Goal: Task Accomplishment & Management: Use online tool/utility

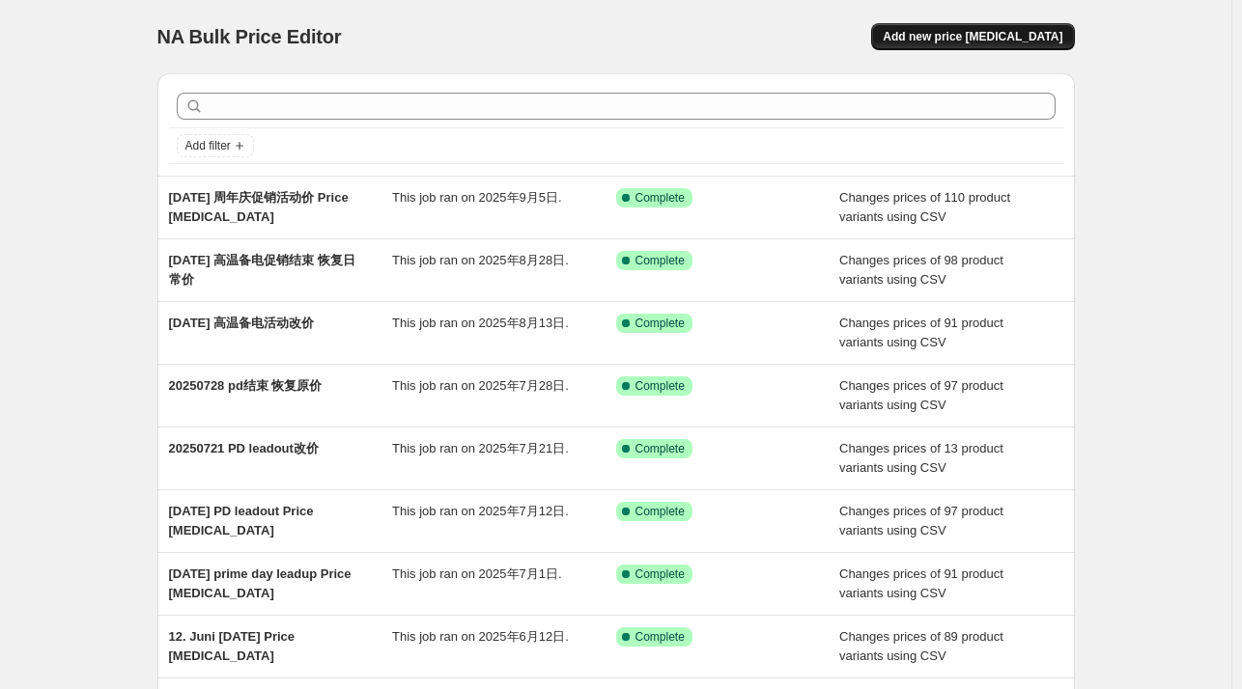
click at [1017, 35] on span "Add new price [MEDICAL_DATA]" at bounding box center [973, 36] width 180 height 15
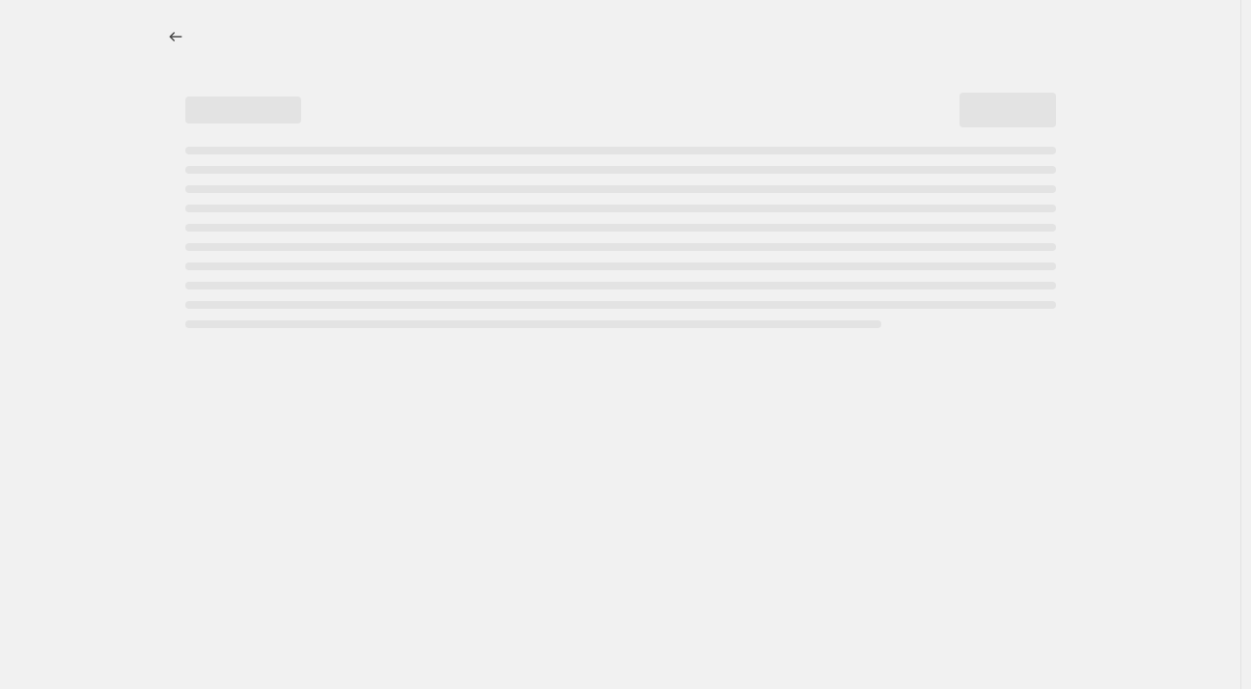
select select "percentage"
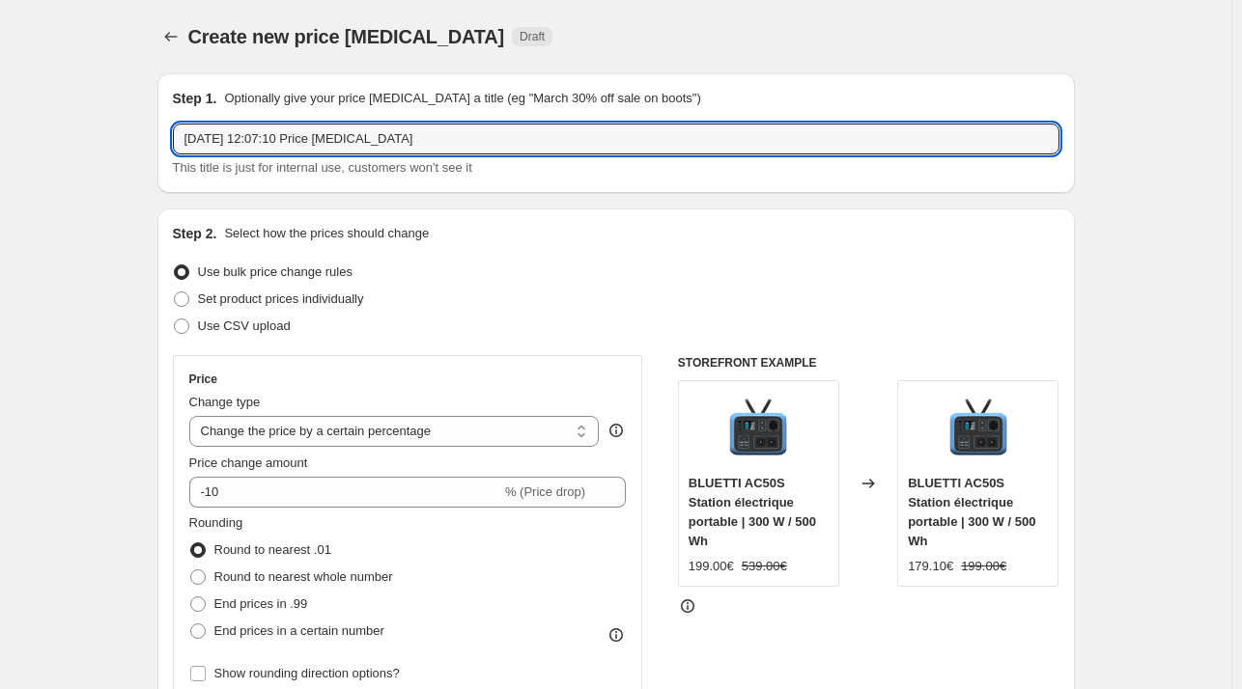
drag, startPoint x: 491, startPoint y: 135, endPoint x: 31, endPoint y: 144, distance: 459.7
click at [177, 43] on icon "Price change jobs" at bounding box center [170, 36] width 19 height 19
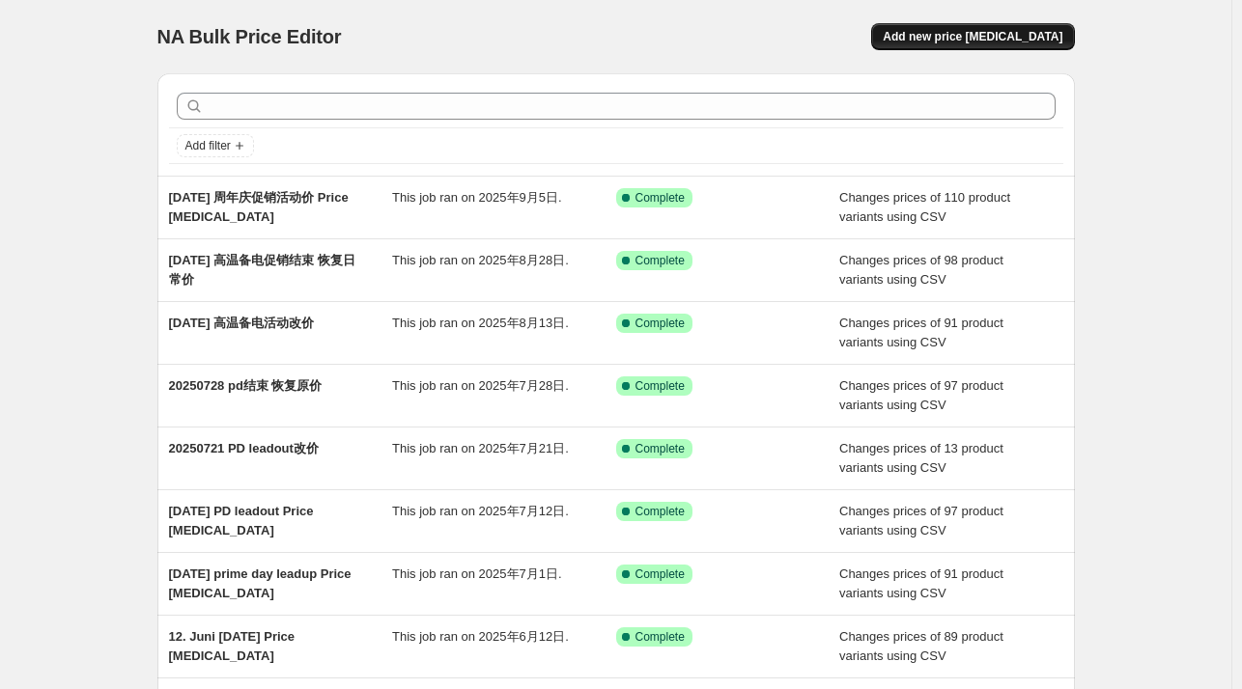
click at [977, 40] on span "Add new price [MEDICAL_DATA]" at bounding box center [973, 36] width 180 height 15
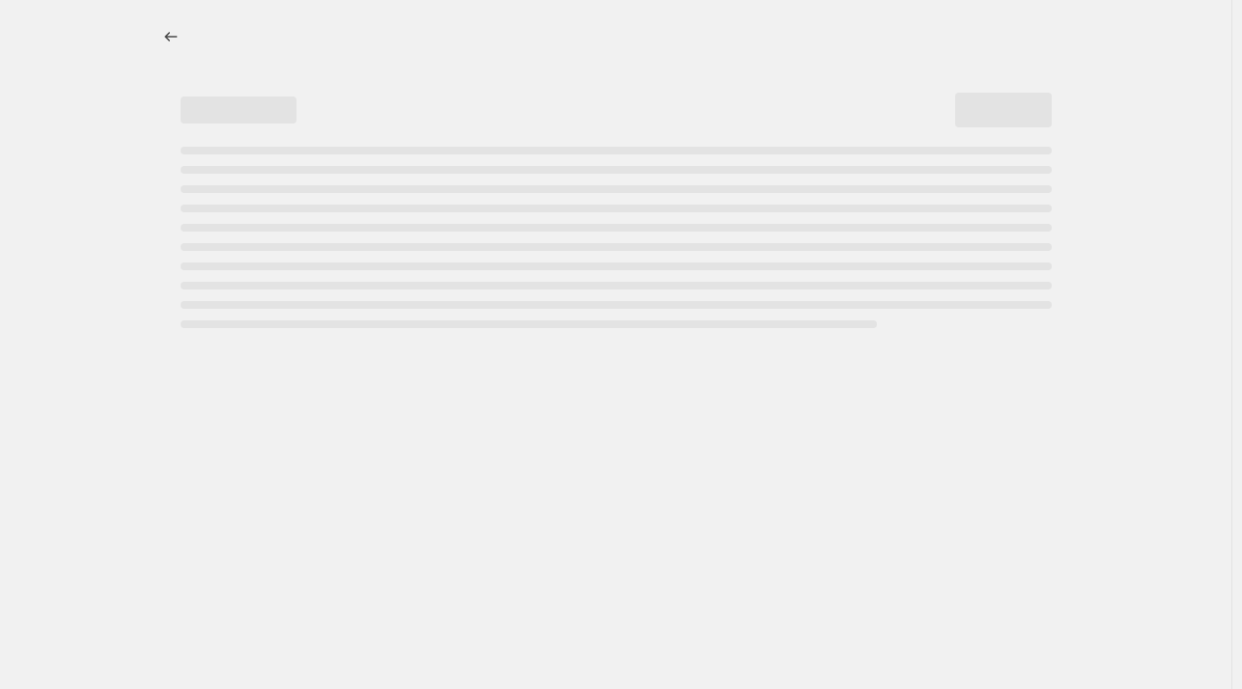
select select "percentage"
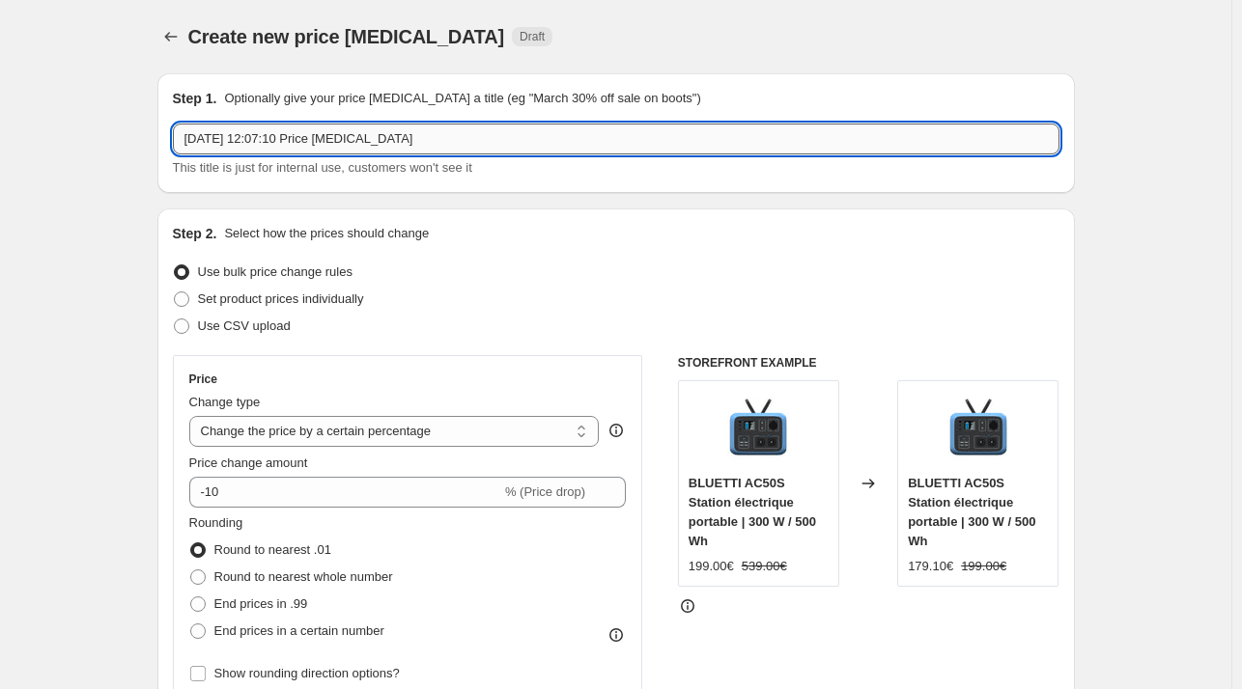
drag, startPoint x: 509, startPoint y: 136, endPoint x: 225, endPoint y: 152, distance: 284.3
click at [225, 152] on input "[DATE] 12:07:10 Price [MEDICAL_DATA]" at bounding box center [616, 139] width 886 height 31
type input "[DATE] 周年庆结束改为日常到手价"
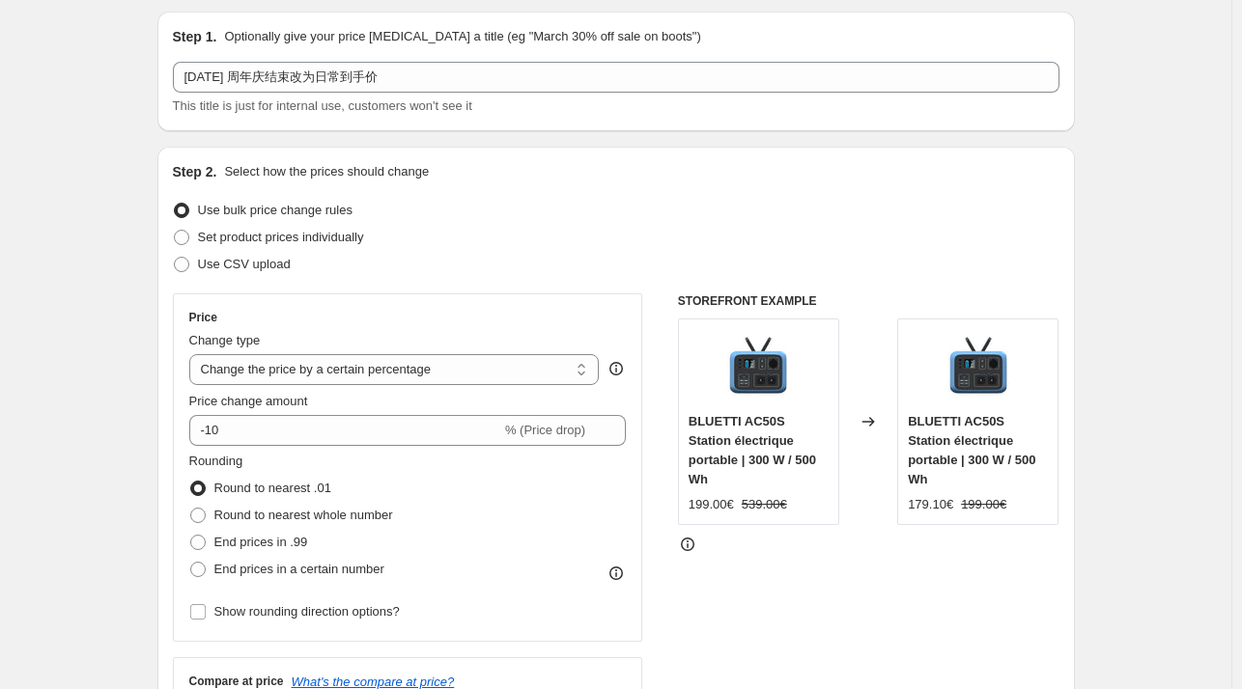
scroll to position [97, 0]
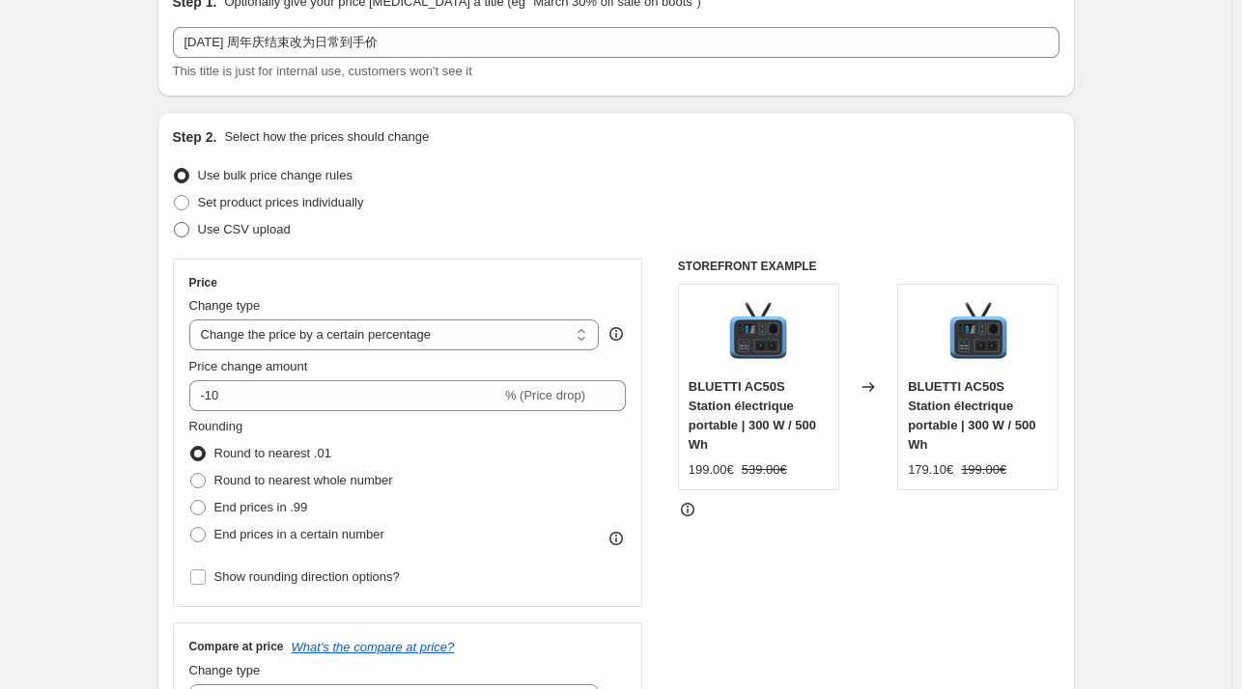
click at [189, 225] on span at bounding box center [181, 229] width 15 height 15
click at [175, 223] on input "Use CSV upload" at bounding box center [174, 222] width 1 height 1
radio input "true"
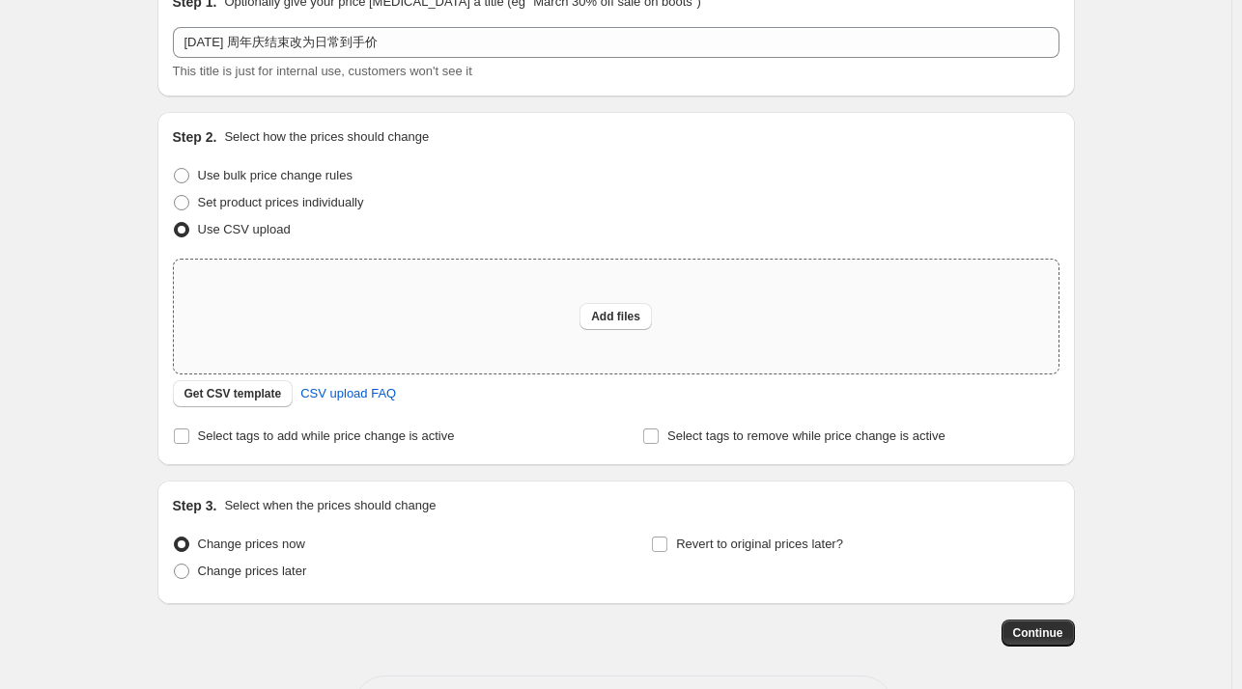
click at [378, 330] on div "Add files" at bounding box center [616, 317] width 885 height 114
type input "C:\fakepath\csv_template_user_11155_0926.csv"
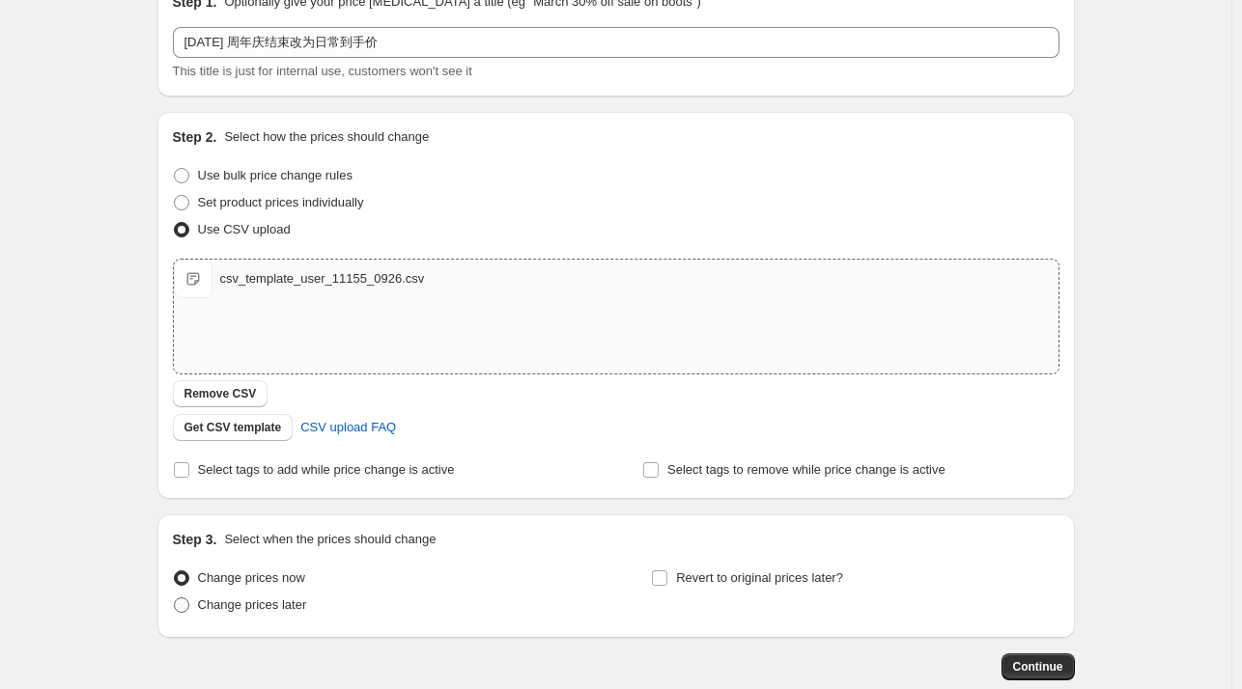
click at [296, 604] on span "Change prices later" at bounding box center [252, 605] width 109 height 14
click at [175, 599] on input "Change prices later" at bounding box center [174, 598] width 1 height 1
radio input "true"
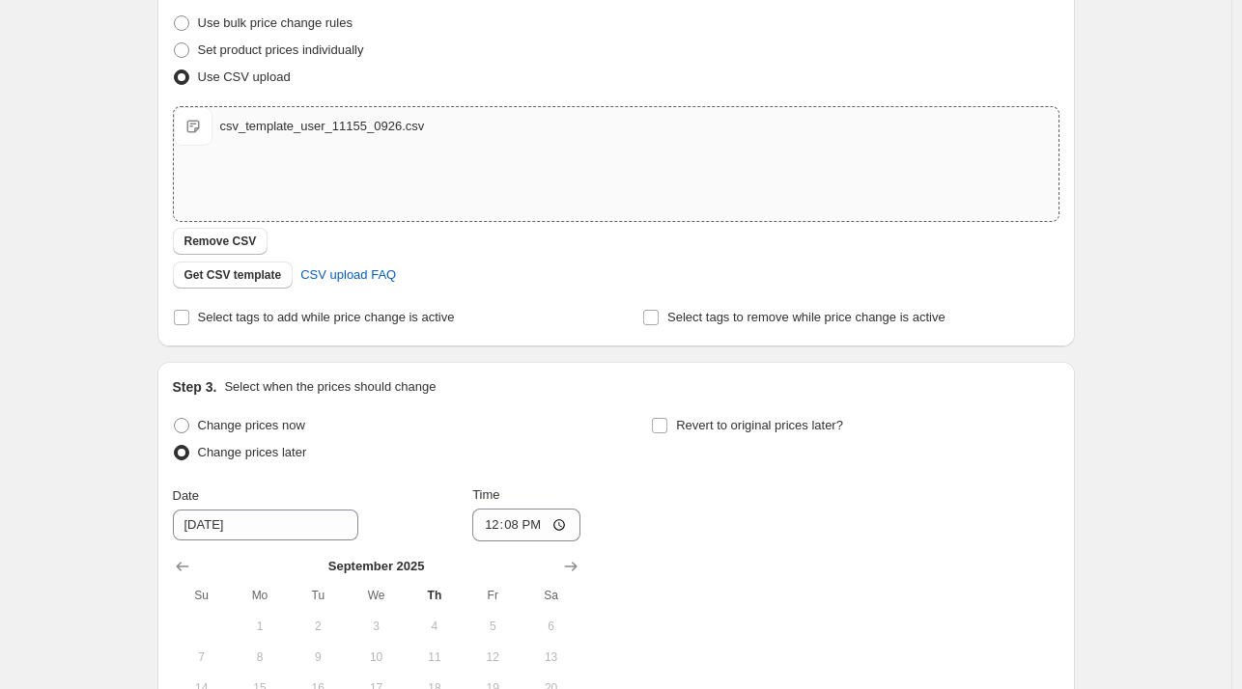
scroll to position [483, 0]
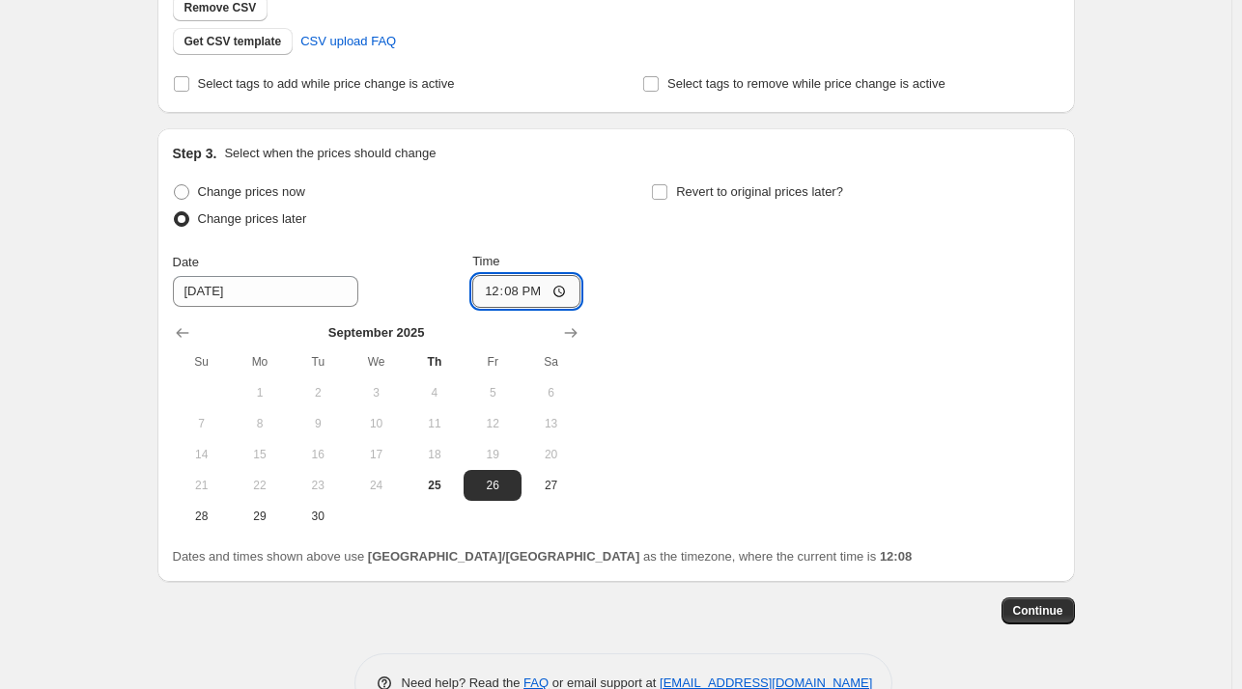
click at [522, 293] on input "12:08" at bounding box center [526, 291] width 108 height 33
click at [515, 294] on input "12:08" at bounding box center [526, 291] width 108 height 33
click at [520, 294] on input "12:08" at bounding box center [526, 291] width 108 height 33
click at [529, 295] on input "12:08" at bounding box center [526, 291] width 108 height 33
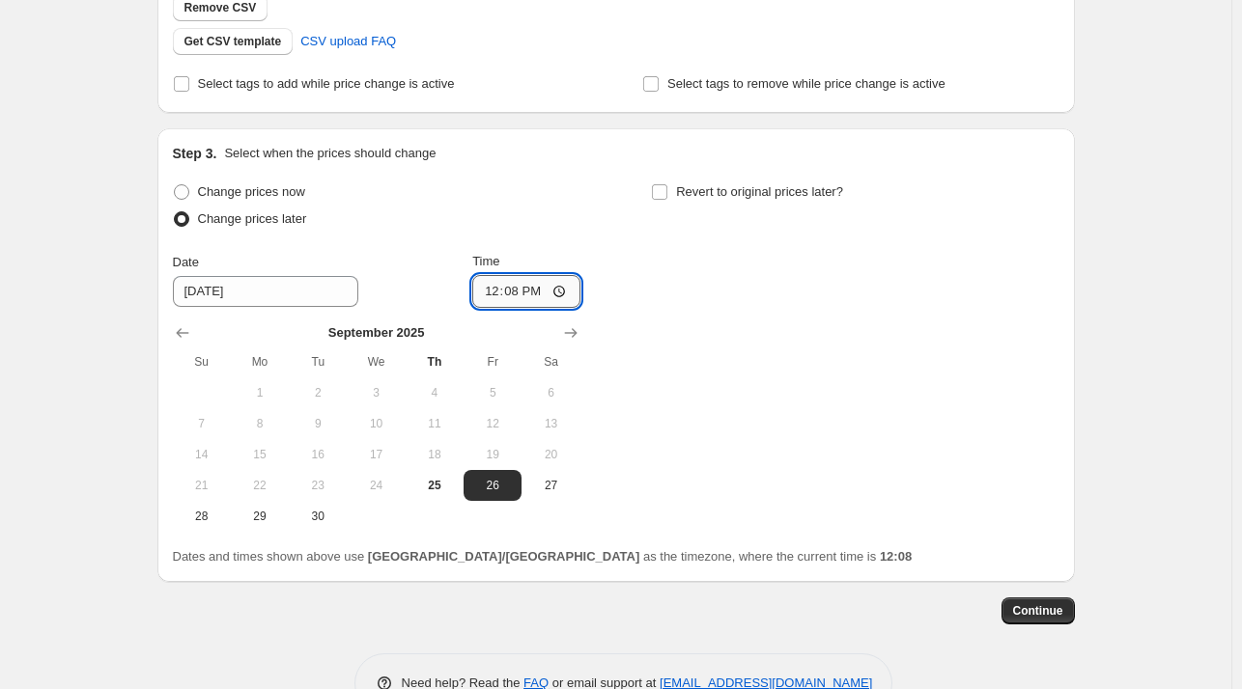
click at [517, 294] on input "12:08" at bounding box center [526, 291] width 108 height 33
type input "10:00"
click at [1075, 331] on div "Step 3. Select when the prices should change Change prices now Change prices la…" at bounding box center [615, 355] width 917 height 454
click at [1051, 613] on span "Continue" at bounding box center [1038, 611] width 50 height 15
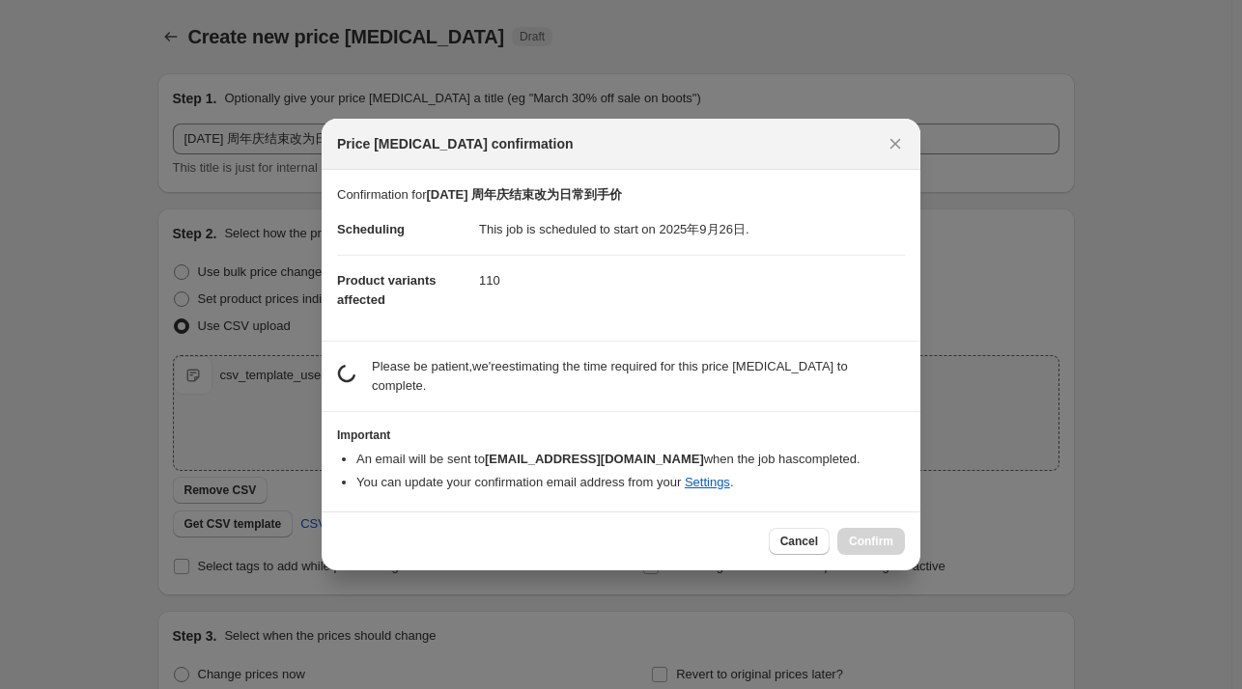
scroll to position [0, 0]
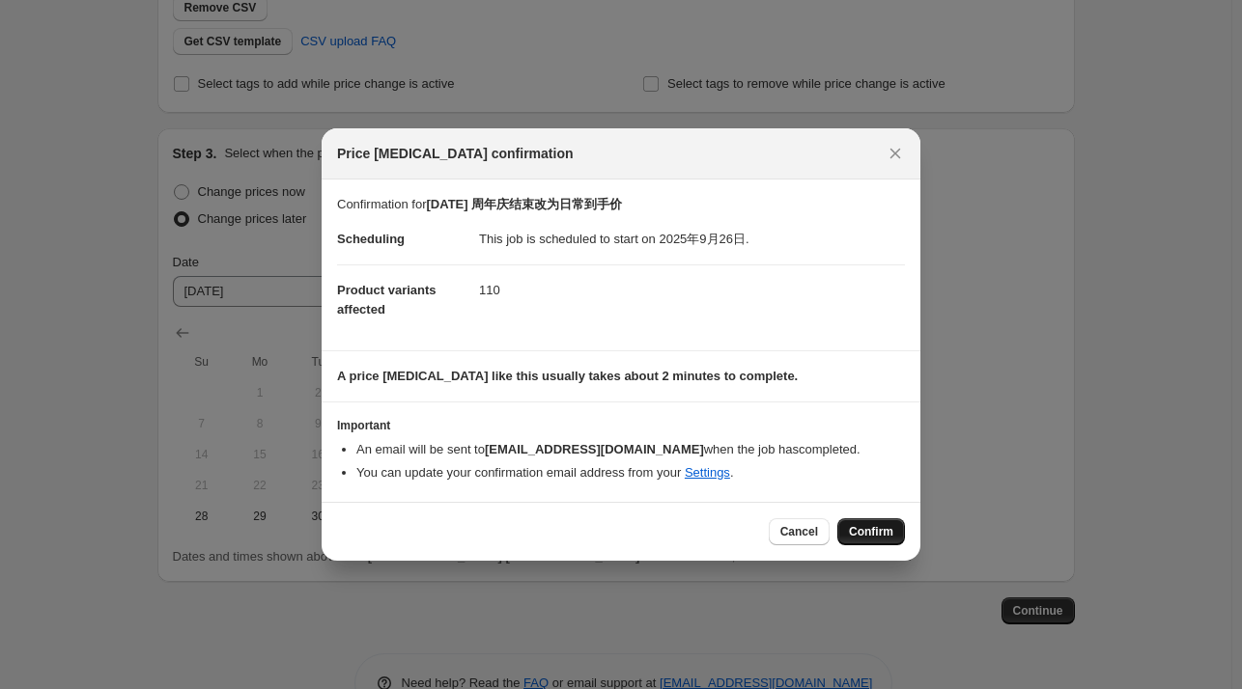
click at [877, 534] on span "Confirm" at bounding box center [871, 531] width 44 height 15
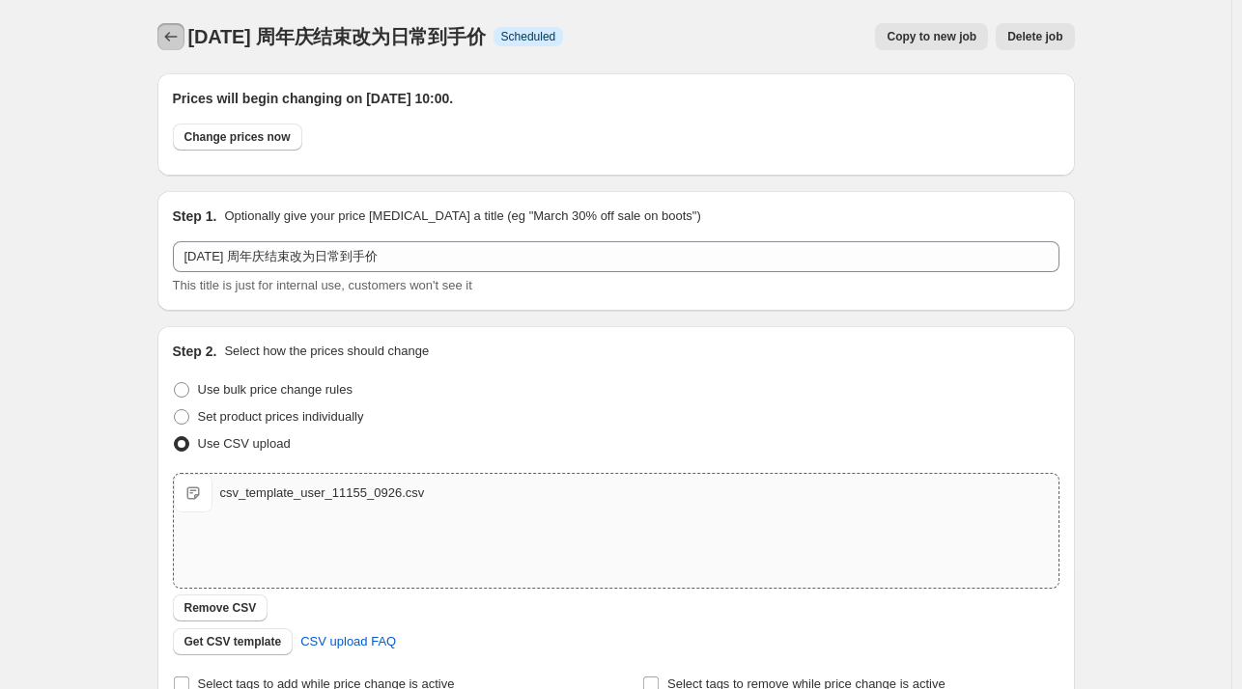
click at [174, 34] on icon "Price change jobs" at bounding box center [170, 36] width 19 height 19
